Goal: Task Accomplishment & Management: Manage account settings

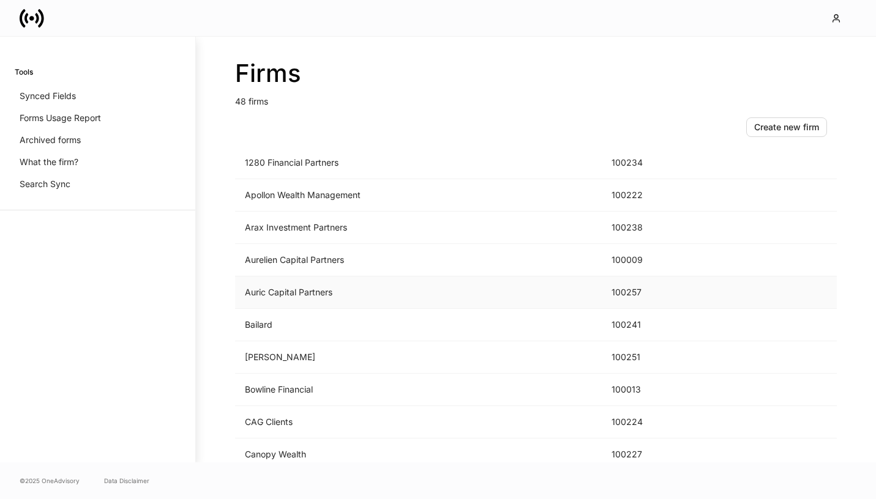
scroll to position [93, 0]
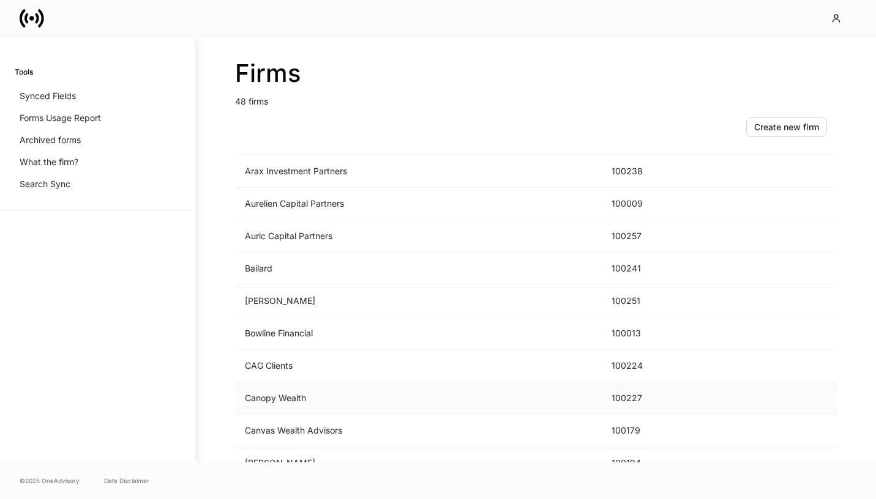
click at [323, 396] on td "Canopy Wealth" at bounding box center [418, 398] width 367 height 32
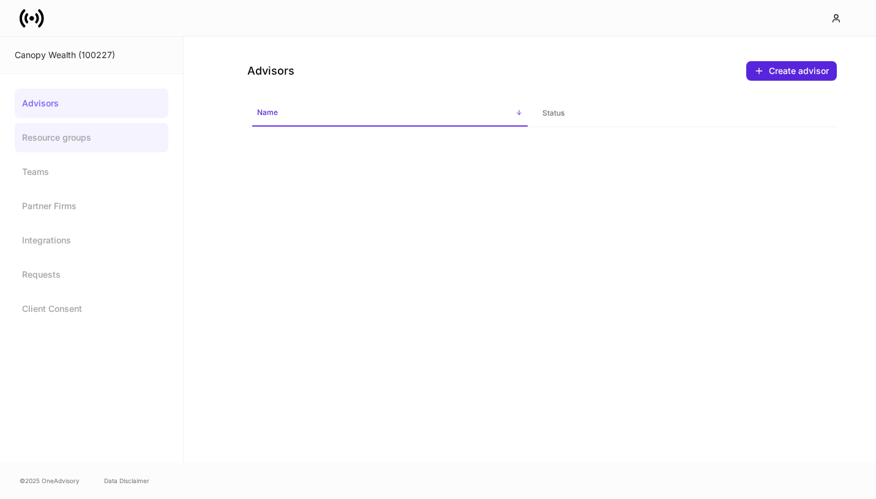
click at [80, 135] on link "Resource groups" at bounding box center [92, 137] width 154 height 29
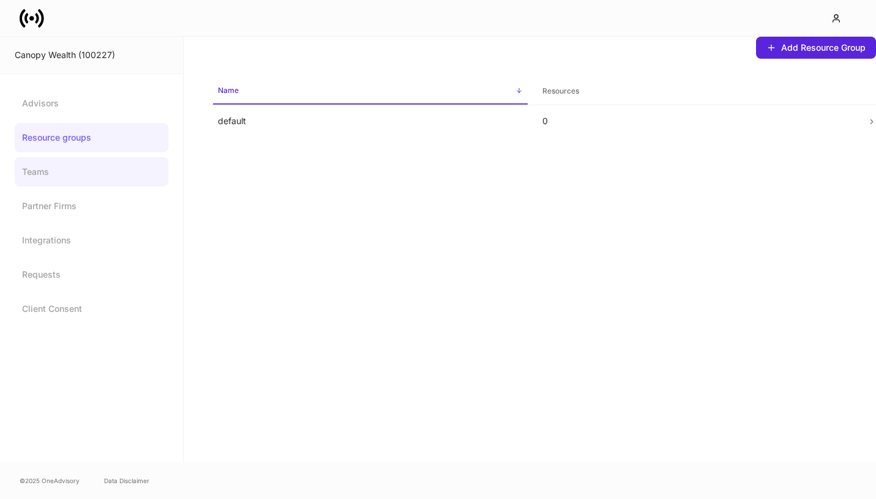
click at [77, 176] on link "Teams" at bounding box center [92, 171] width 154 height 29
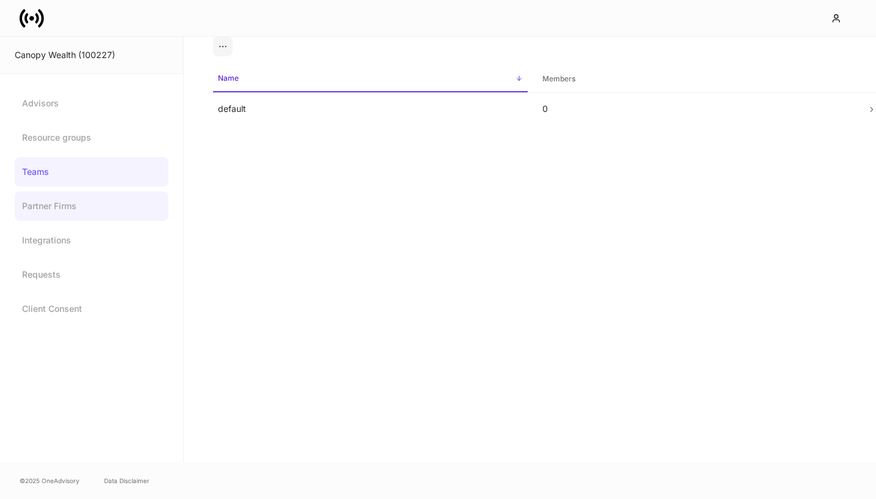
click at [77, 196] on link "Partner Firms" at bounding box center [92, 206] width 154 height 29
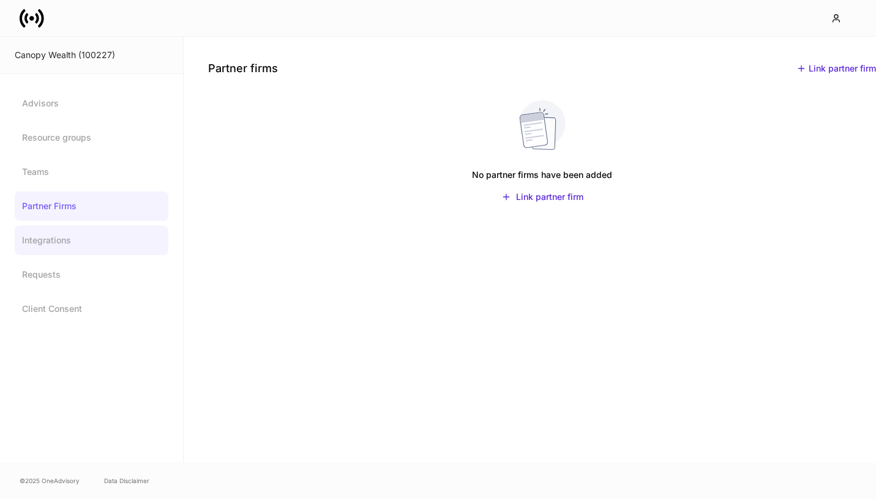
click at [80, 236] on link "Integrations" at bounding box center [92, 240] width 154 height 29
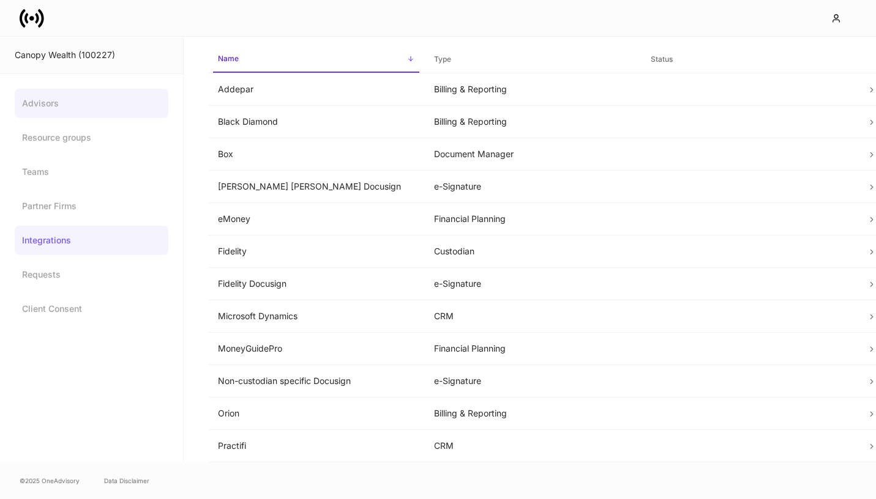
click at [80, 111] on link "Advisors" at bounding box center [92, 103] width 154 height 29
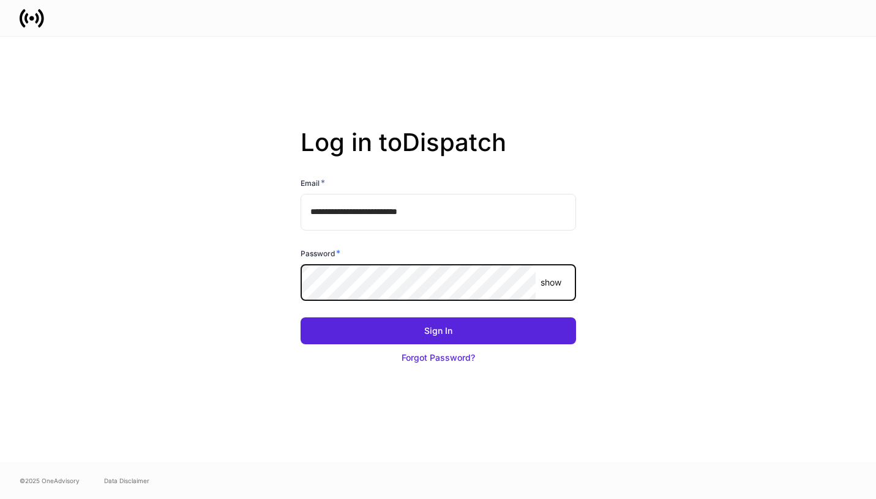
type input "**********"
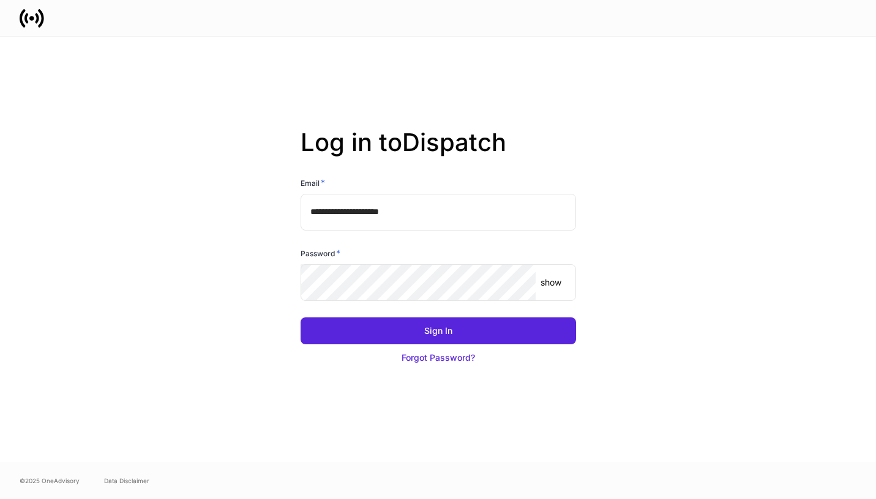
click at [343, 222] on input "**********" at bounding box center [437, 212] width 275 height 37
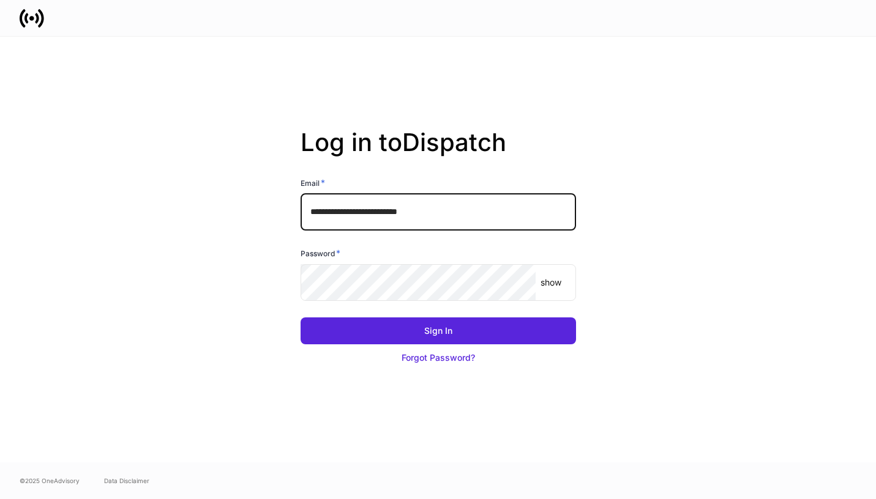
type input "**********"
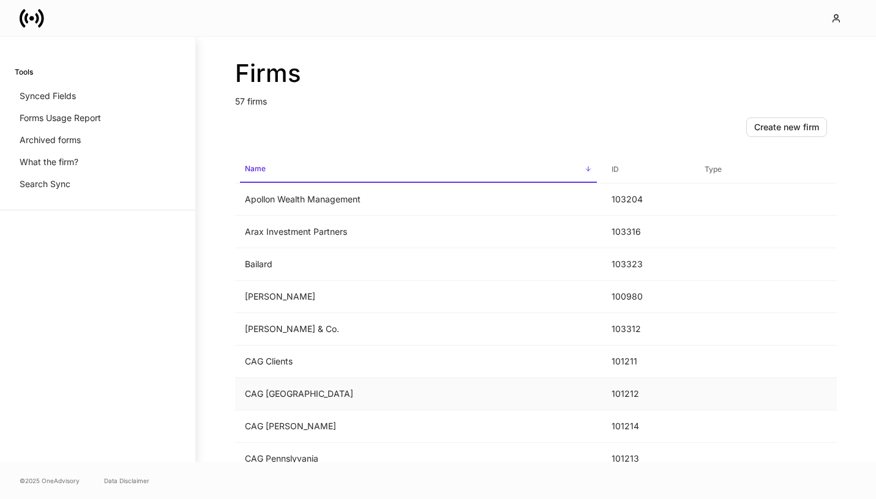
scroll to position [67, 0]
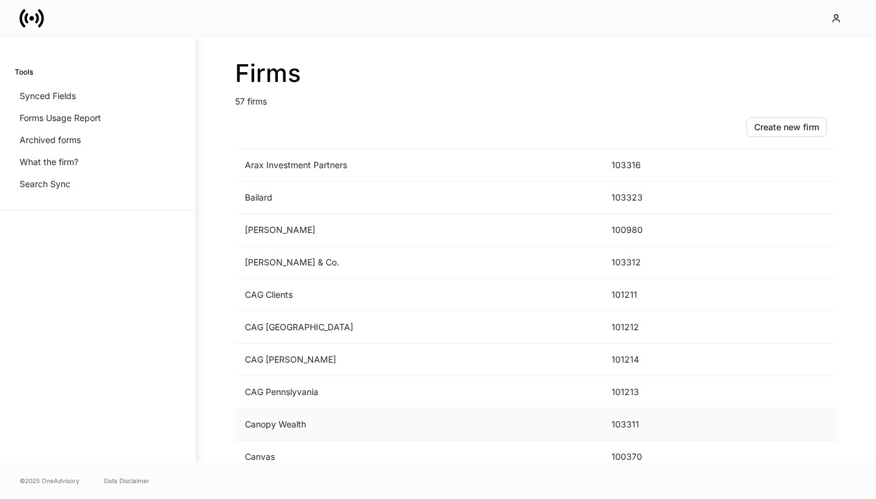
click at [364, 424] on td "Canopy Wealth" at bounding box center [418, 425] width 367 height 32
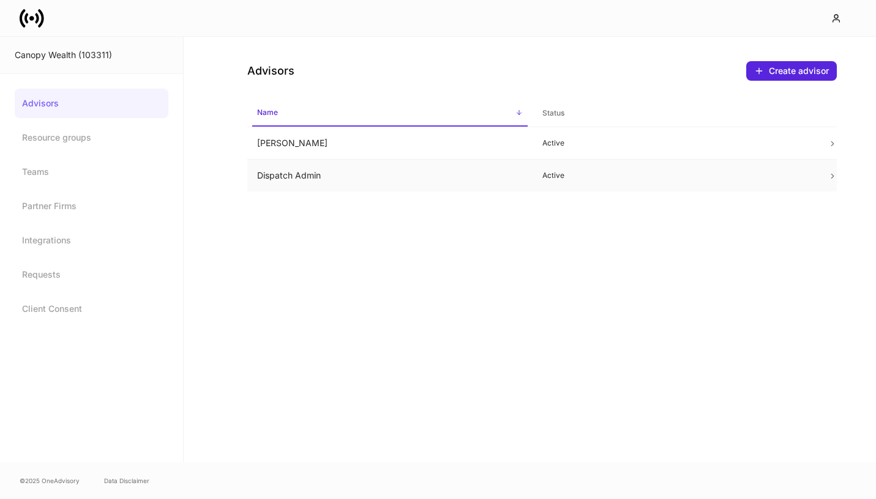
click at [439, 170] on td "Dispatch Admin" at bounding box center [389, 176] width 285 height 32
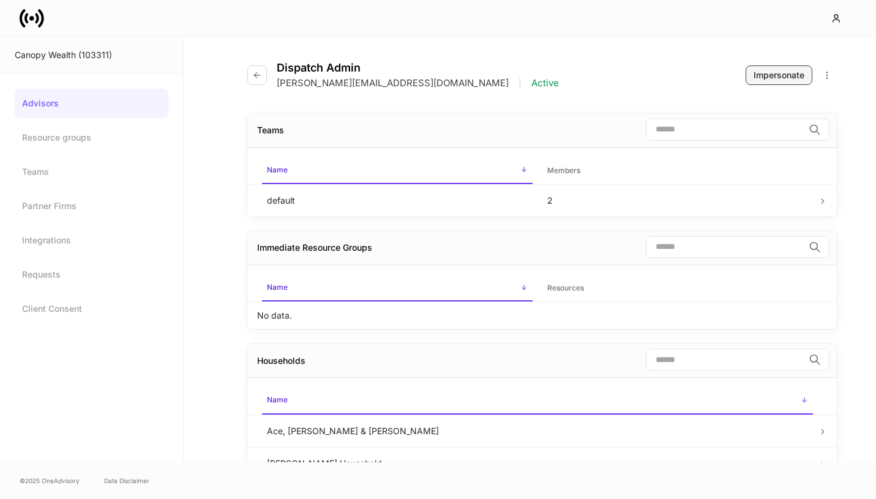
click at [763, 71] on div "Impersonate" at bounding box center [778, 75] width 51 height 12
click at [31, 11] on icon at bounding box center [32, 18] width 24 height 24
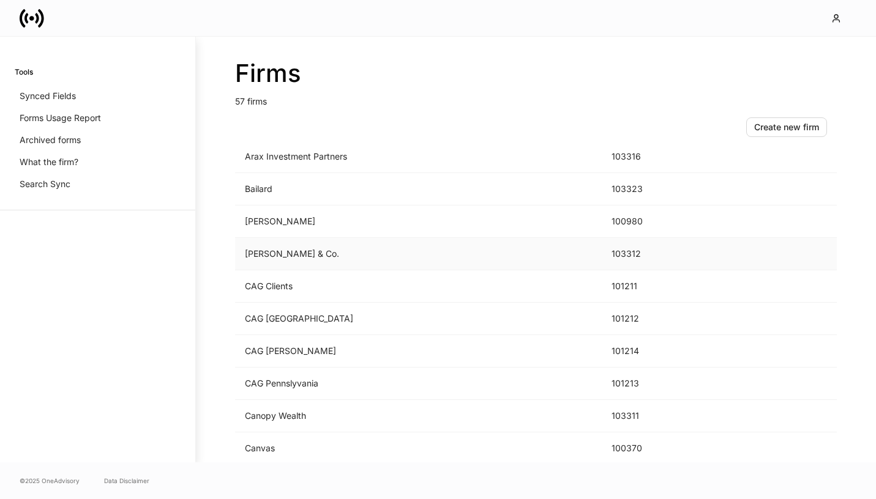
scroll to position [145, 0]
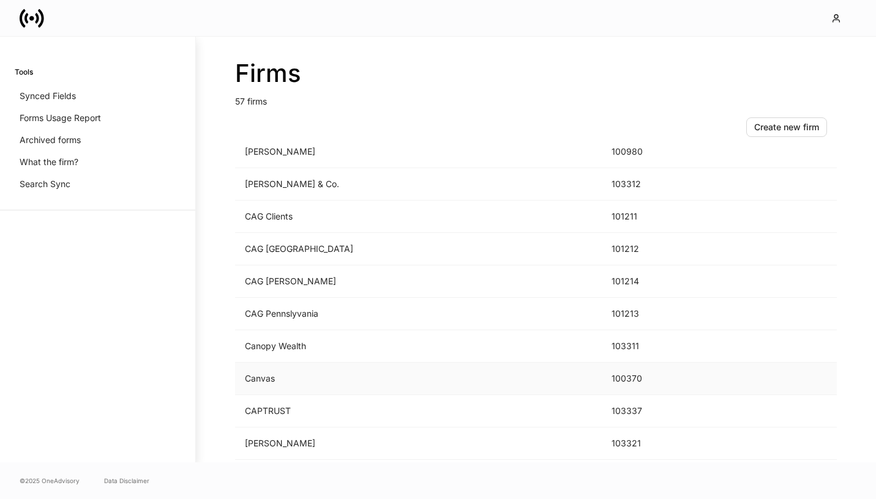
click at [311, 376] on td "Canvas" at bounding box center [418, 379] width 367 height 32
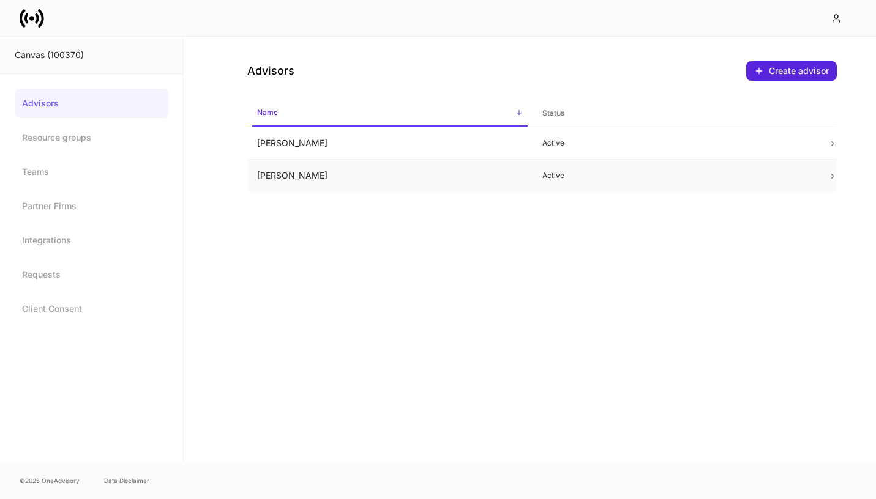
click at [398, 185] on td "Luke Ross" at bounding box center [389, 176] width 285 height 32
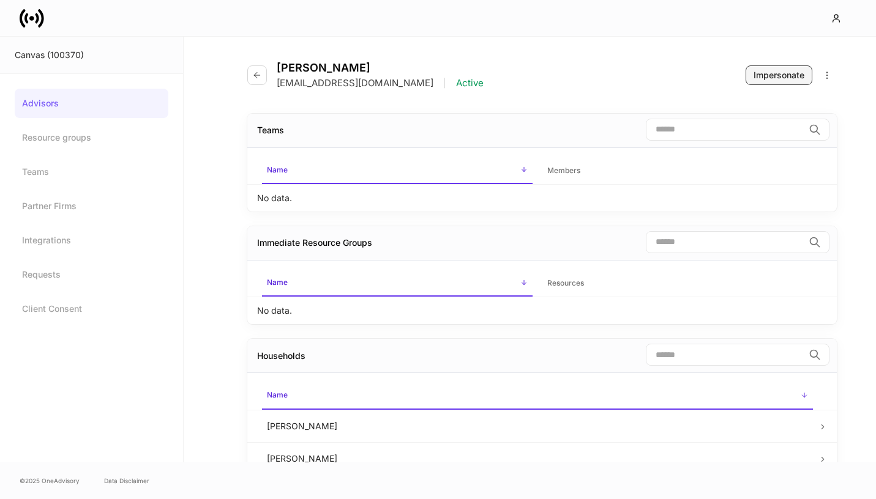
click at [782, 71] on div "Impersonate" at bounding box center [778, 75] width 51 height 12
